Goal: Navigation & Orientation: Find specific page/section

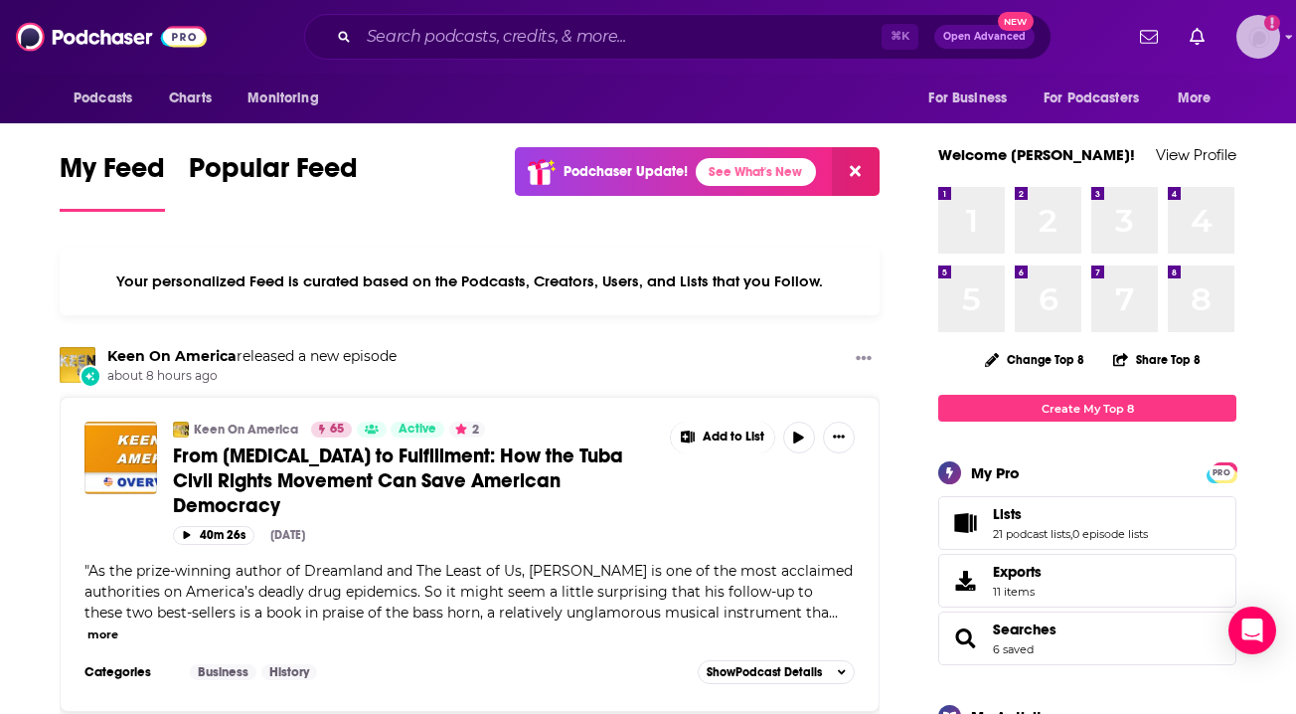
click at [1268, 53] on img "Logged in as megcassidy" at bounding box center [1258, 37] width 44 height 44
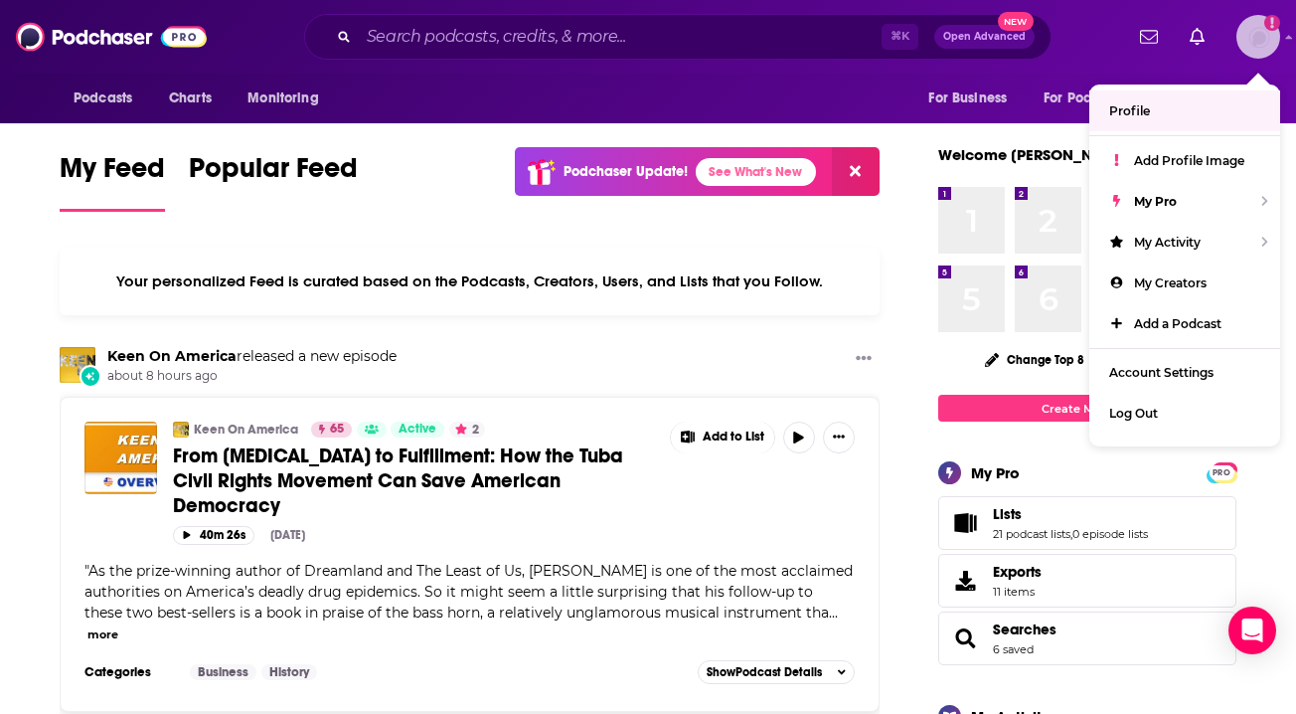
click at [1171, 116] on link "Profile" at bounding box center [1184, 110] width 191 height 41
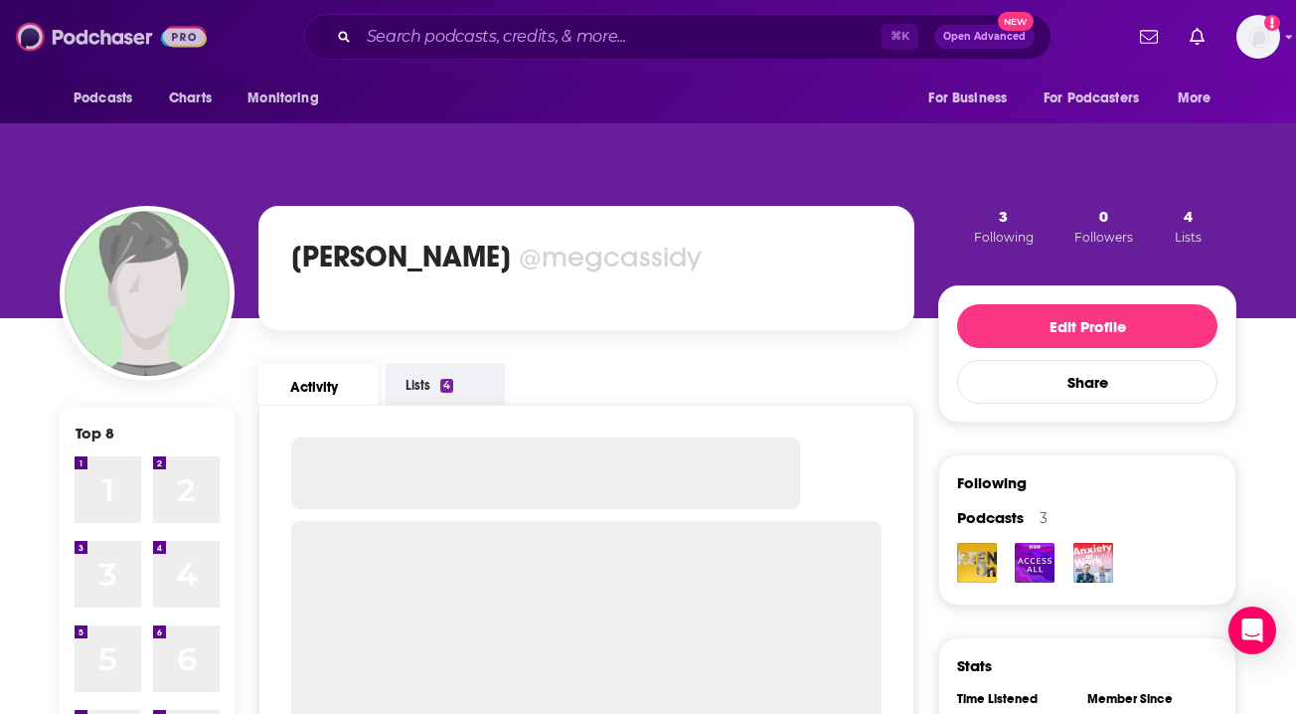
click at [102, 43] on img at bounding box center [111, 37] width 191 height 38
